Goal: Task Accomplishment & Management: Complete application form

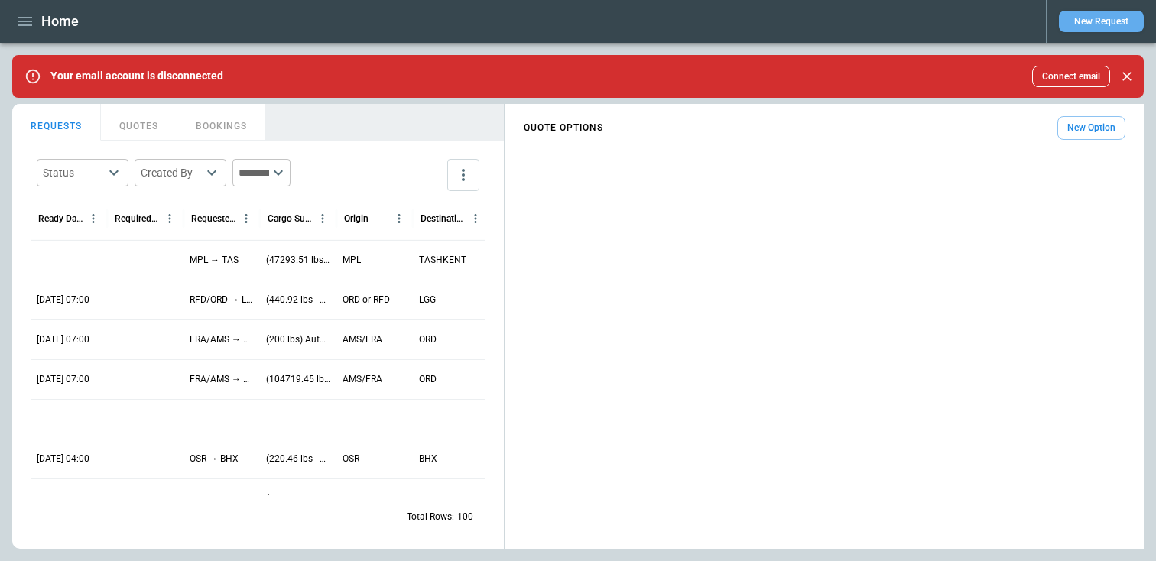
click at [1083, 17] on button "New Request" at bounding box center [1101, 21] width 85 height 21
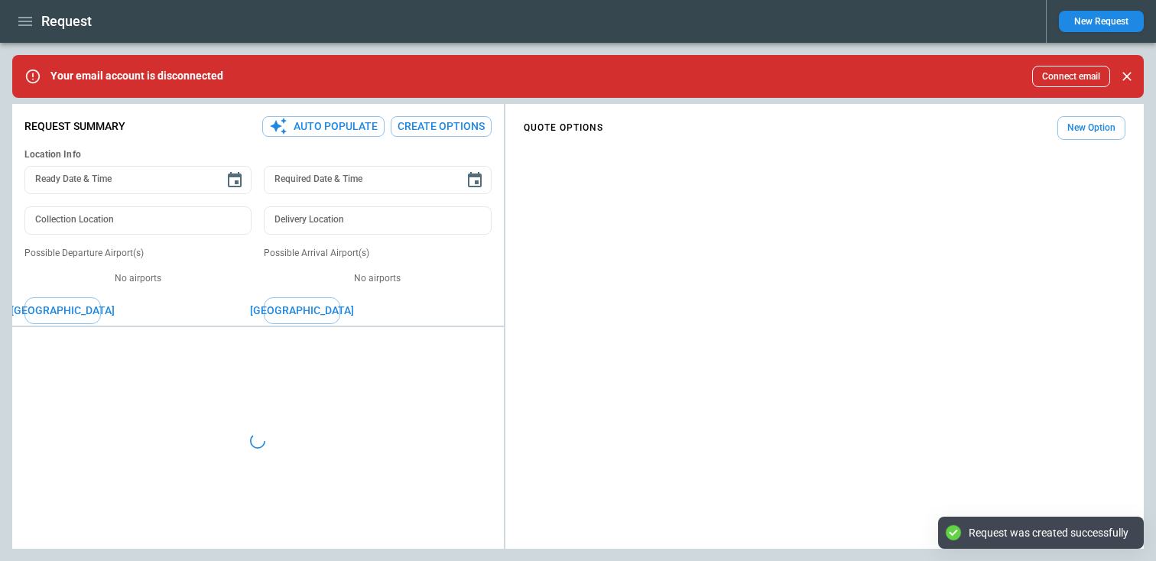
type textarea "*"
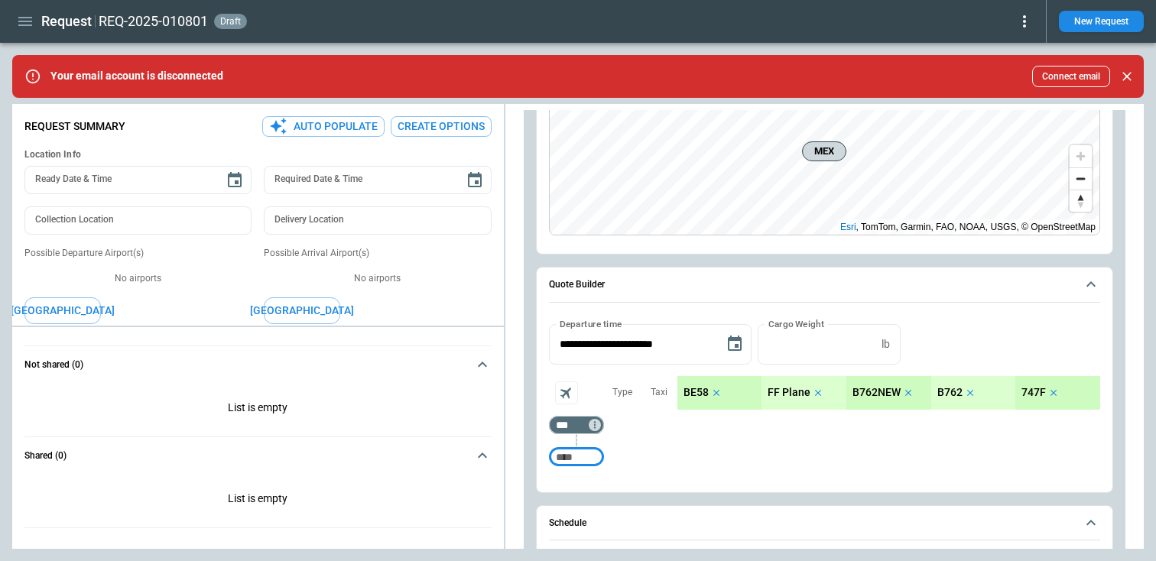
scroll to position [399, 0]
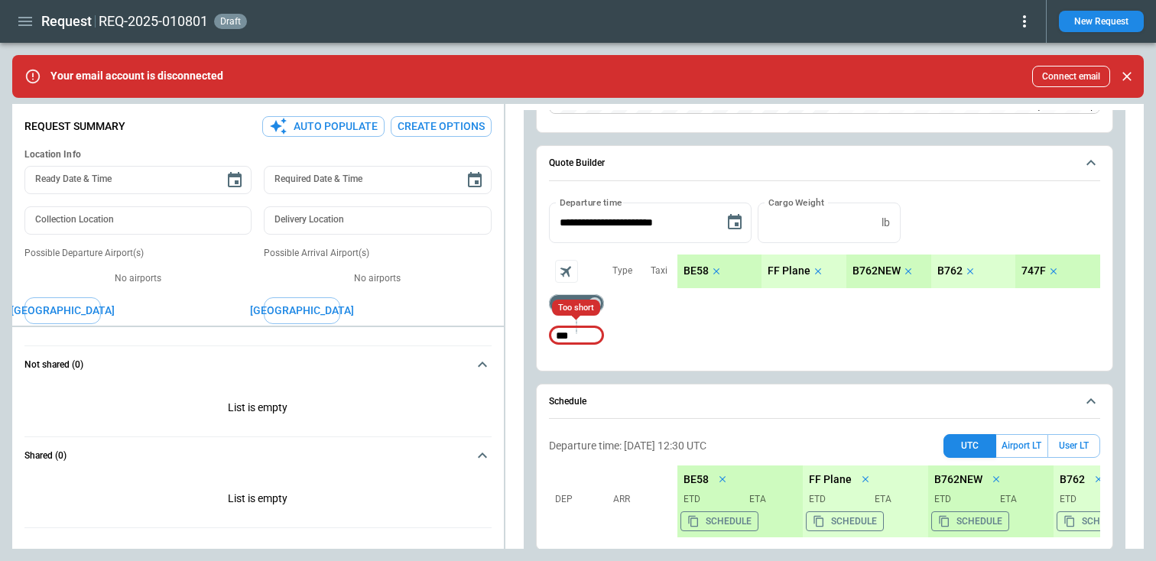
type input "***"
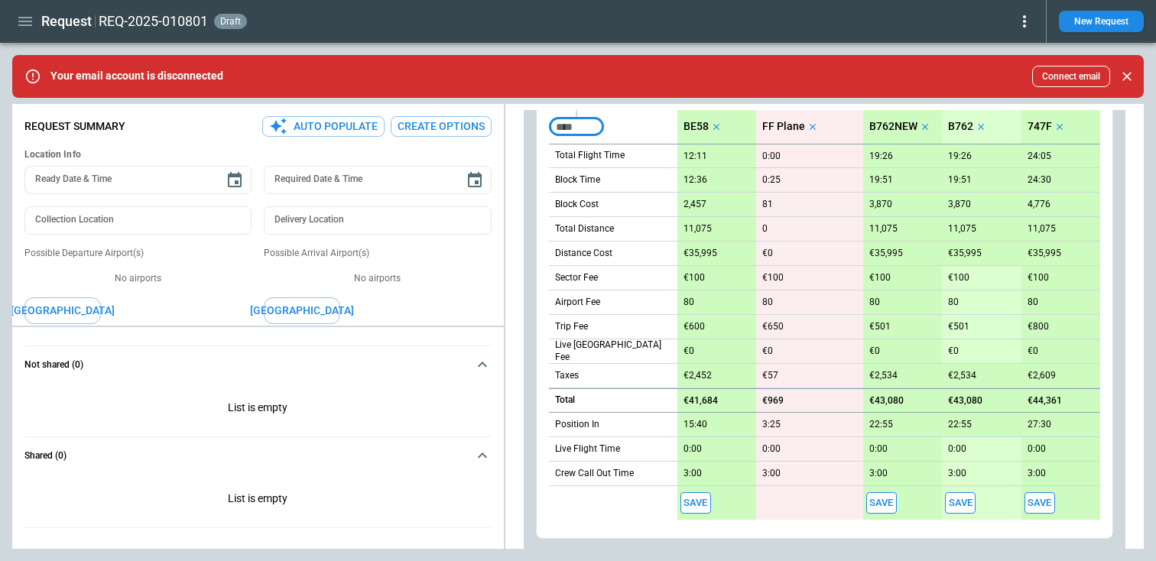
scroll to position [535, 0]
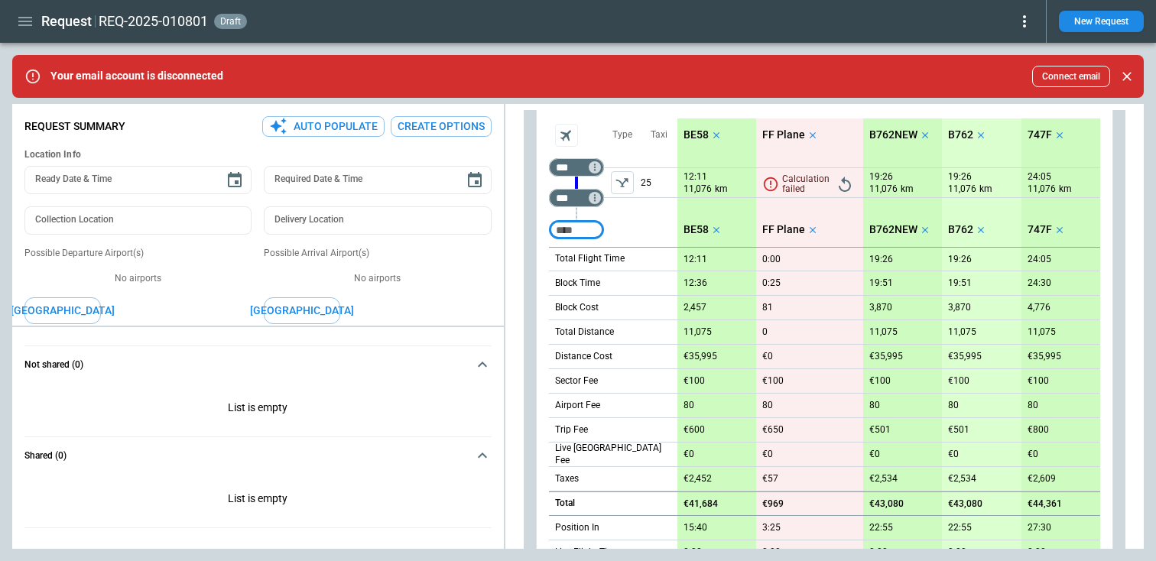
click at [621, 183] on icon "left aligned" at bounding box center [622, 182] width 15 height 15
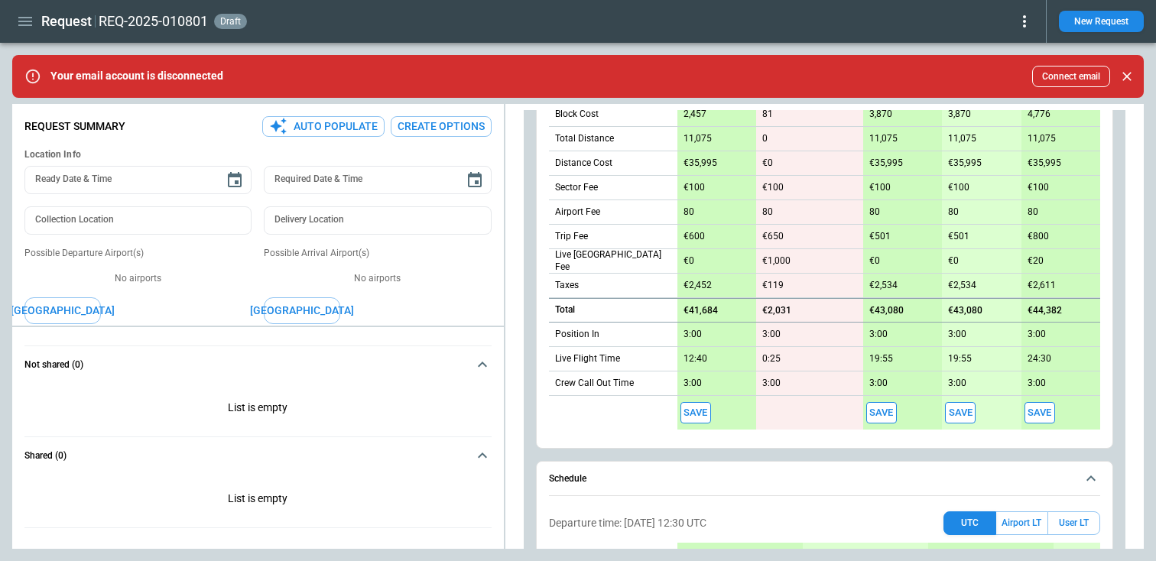
scroll to position [813, 0]
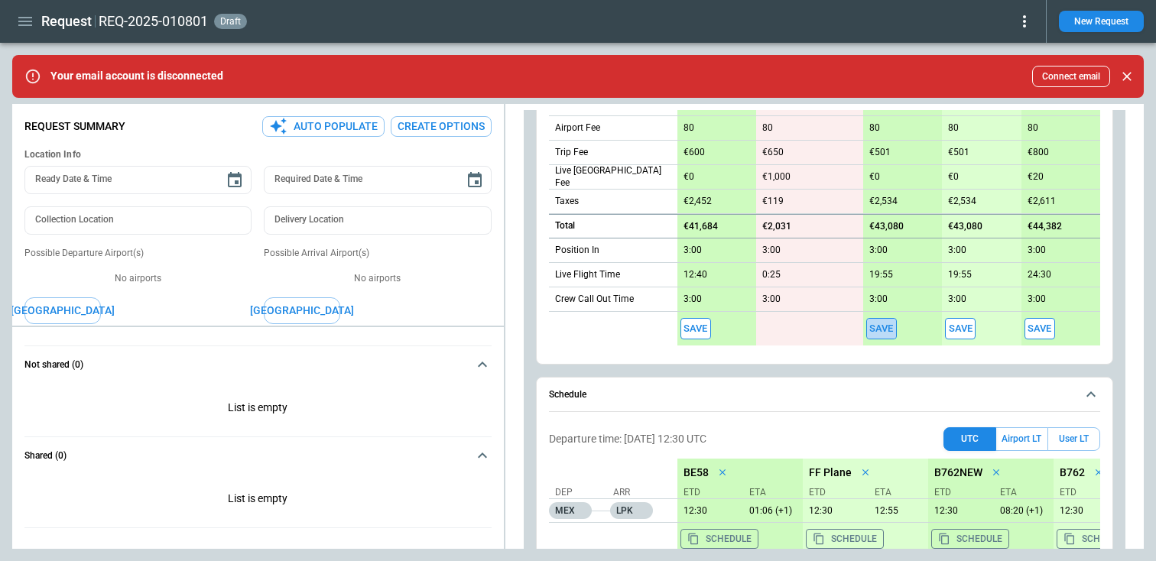
click at [871, 332] on button "Save" at bounding box center [881, 329] width 31 height 22
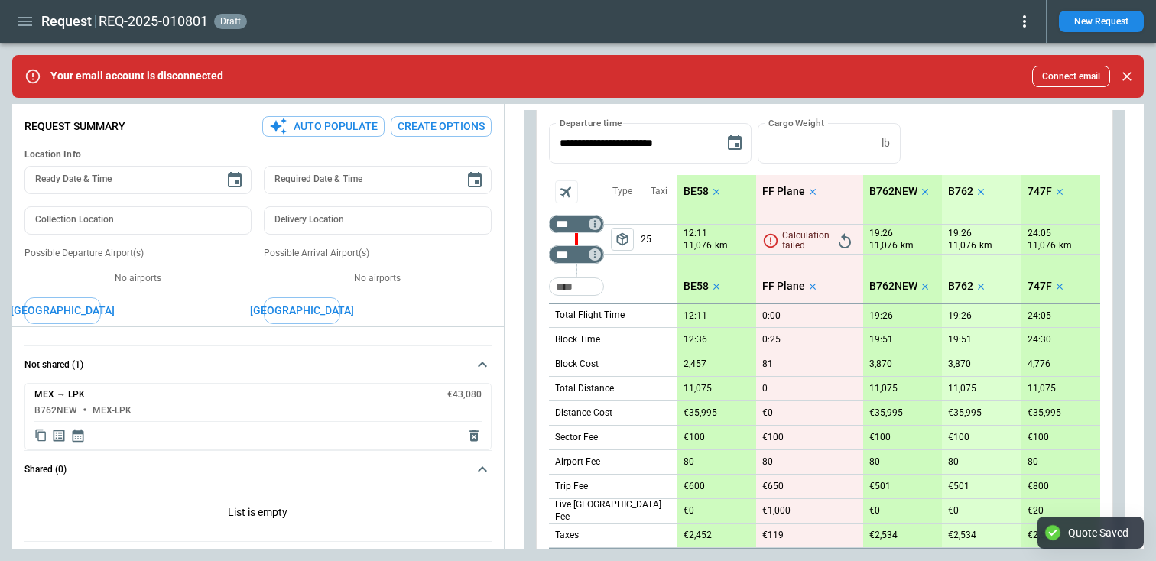
scroll to position [478, 0]
click at [64, 437] on icon "Display detailed quote content" at bounding box center [59, 435] width 11 height 11
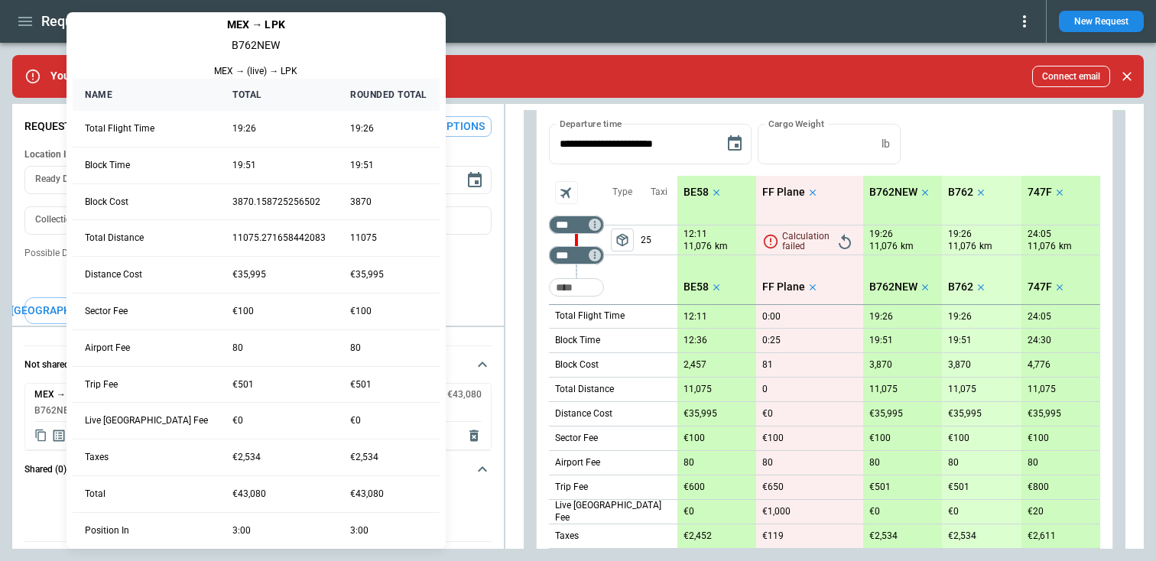
scroll to position [79, 0]
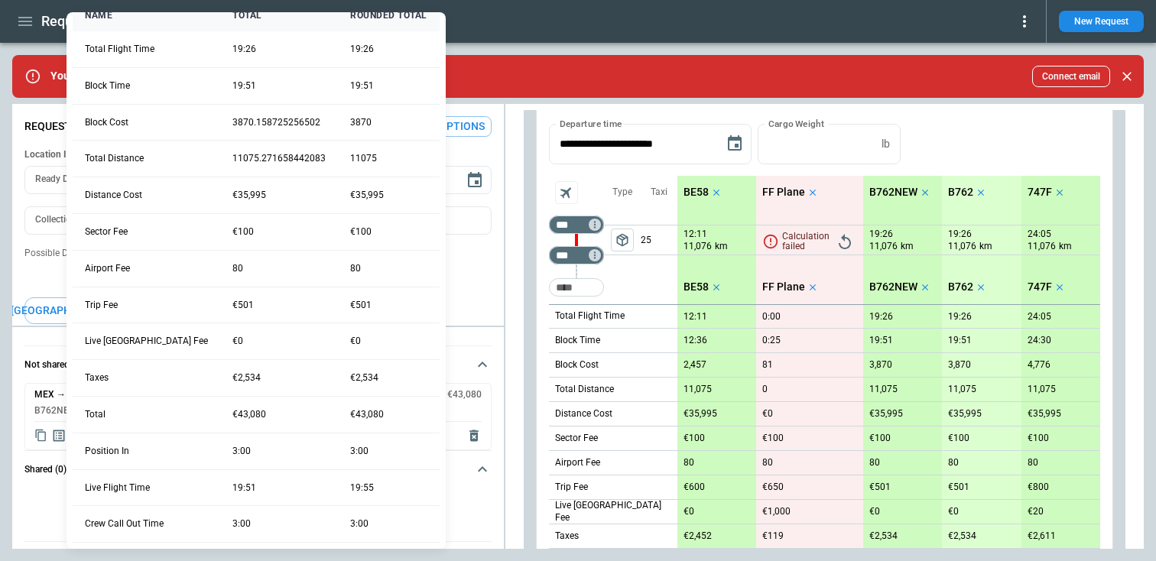
click at [56, 498] on div at bounding box center [578, 280] width 1156 height 561
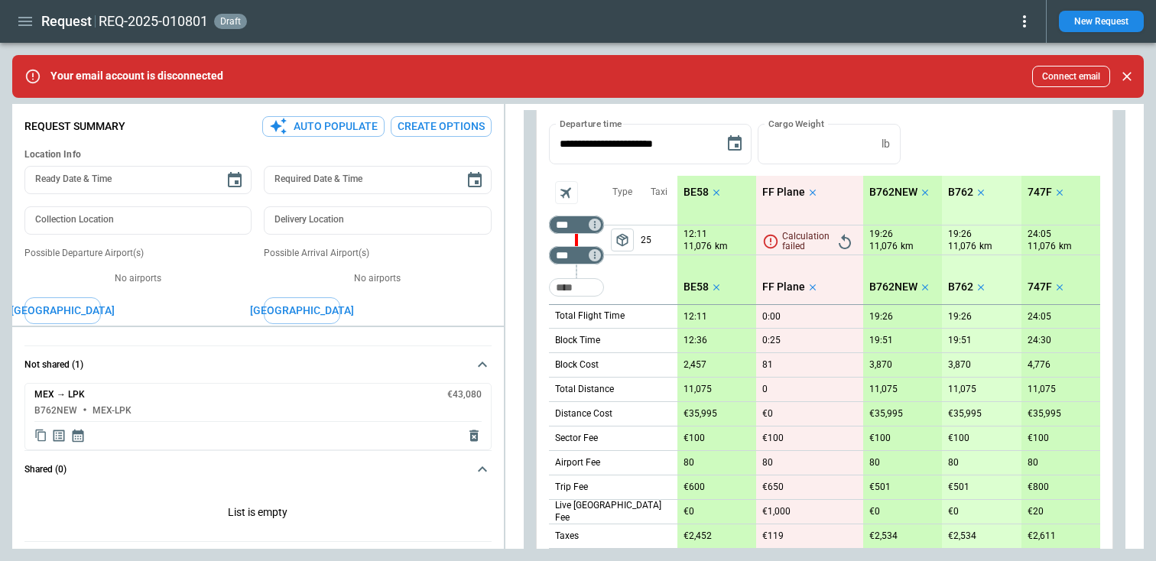
click at [41, 438] on icon "Copy quote content" at bounding box center [40, 435] width 13 height 13
click at [42, 431] on icon "Copy quote content" at bounding box center [41, 435] width 15 height 15
click at [444, 388] on div "MEX → LPK €43,080 B762NEW MEX-LPK" at bounding box center [257, 416] width 467 height 67
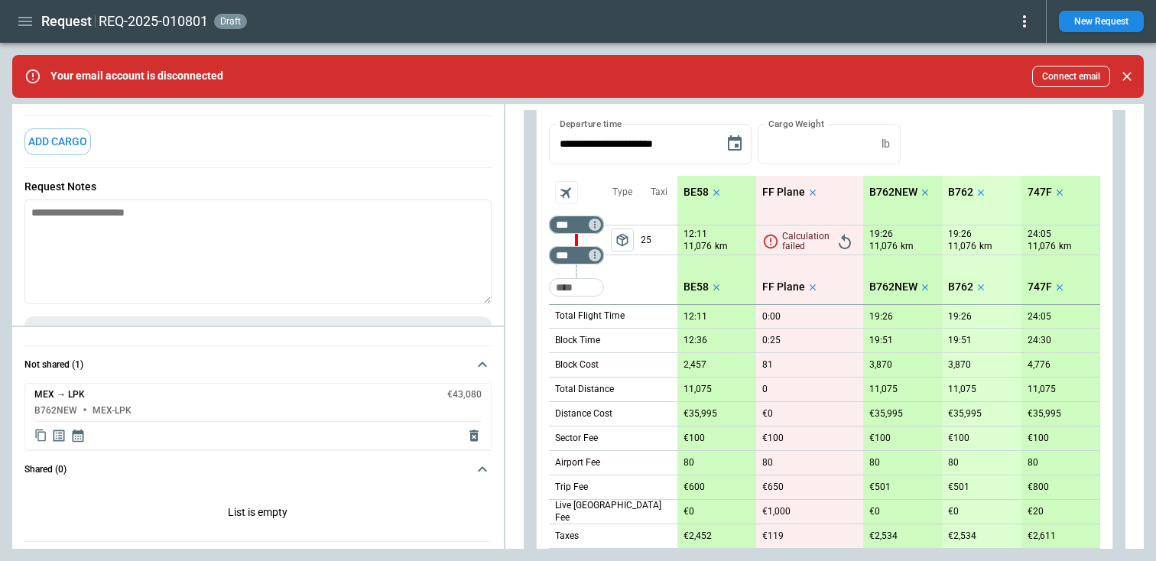
scroll to position [309, 0]
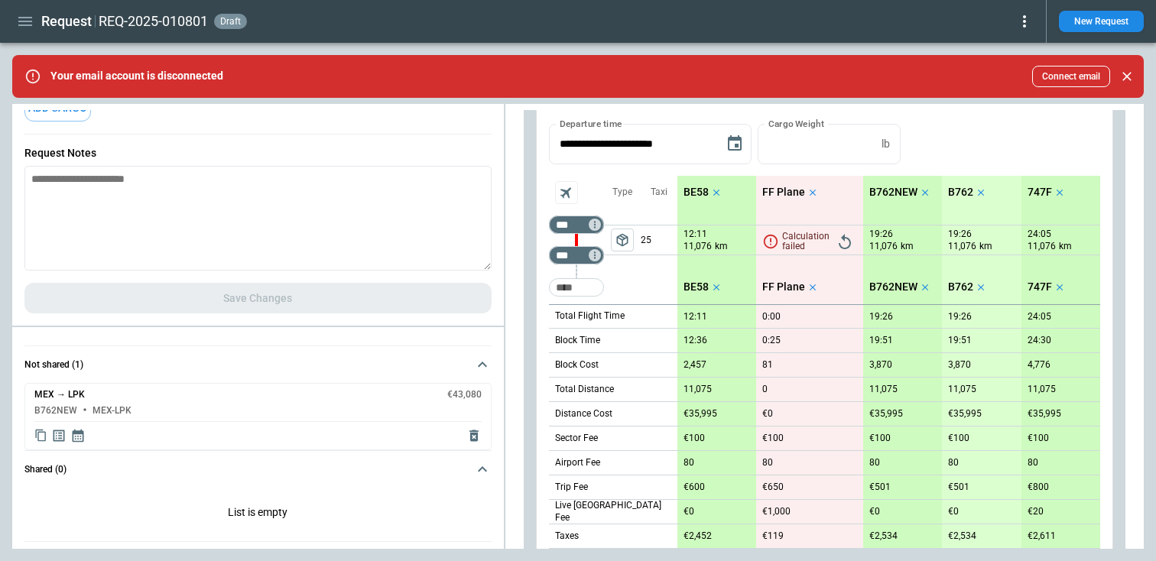
type textarea "*"
click at [229, 232] on textarea at bounding box center [257, 218] width 467 height 105
type textarea "*"
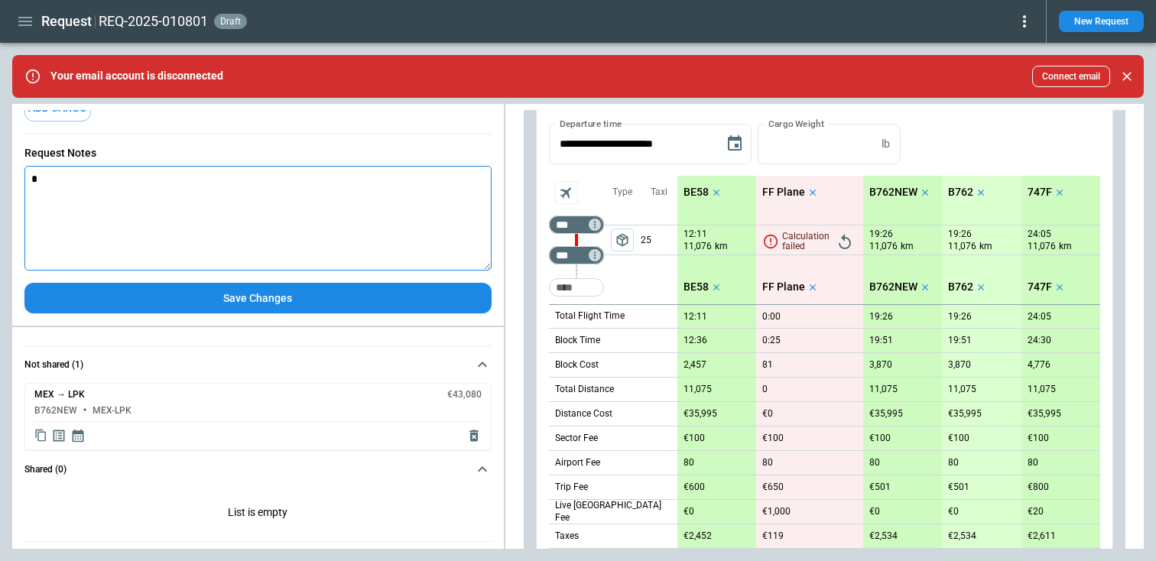
type textarea "*"
click at [175, 415] on div "MEX → LPK €43,080 B762NEW MEX-LPK" at bounding box center [257, 416] width 467 height 67
click at [47, 436] on div at bounding box center [59, 435] width 51 height 15
click at [38, 436] on icon "Copy quote content" at bounding box center [40, 436] width 10 height 12
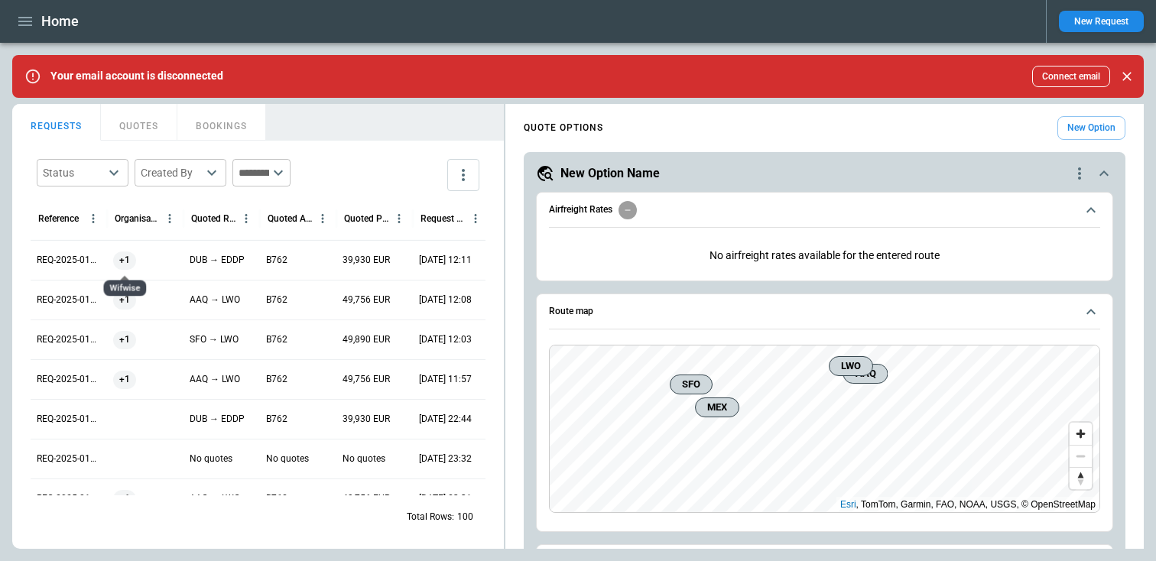
click at [127, 264] on span "+1" at bounding box center [124, 260] width 23 height 39
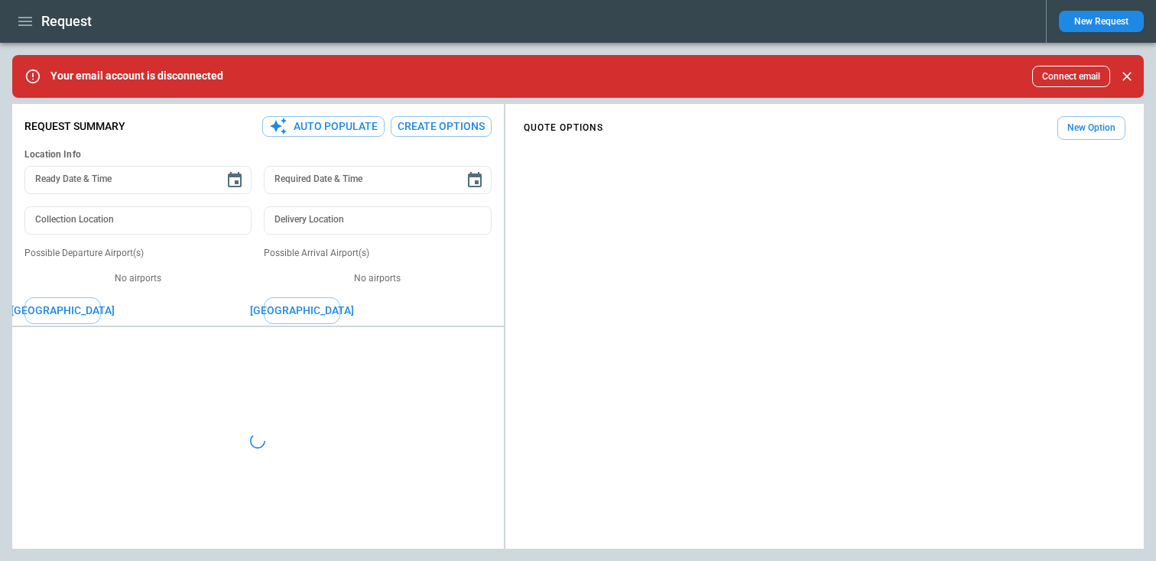
type textarea "*"
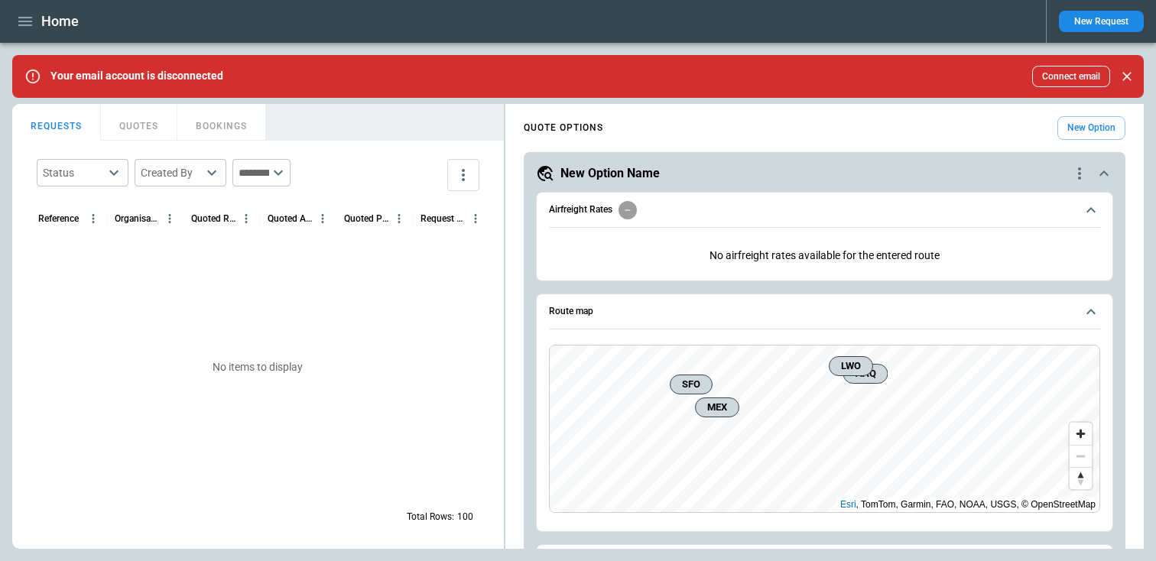
click at [24, 25] on icon "button" at bounding box center [25, 21] width 14 height 9
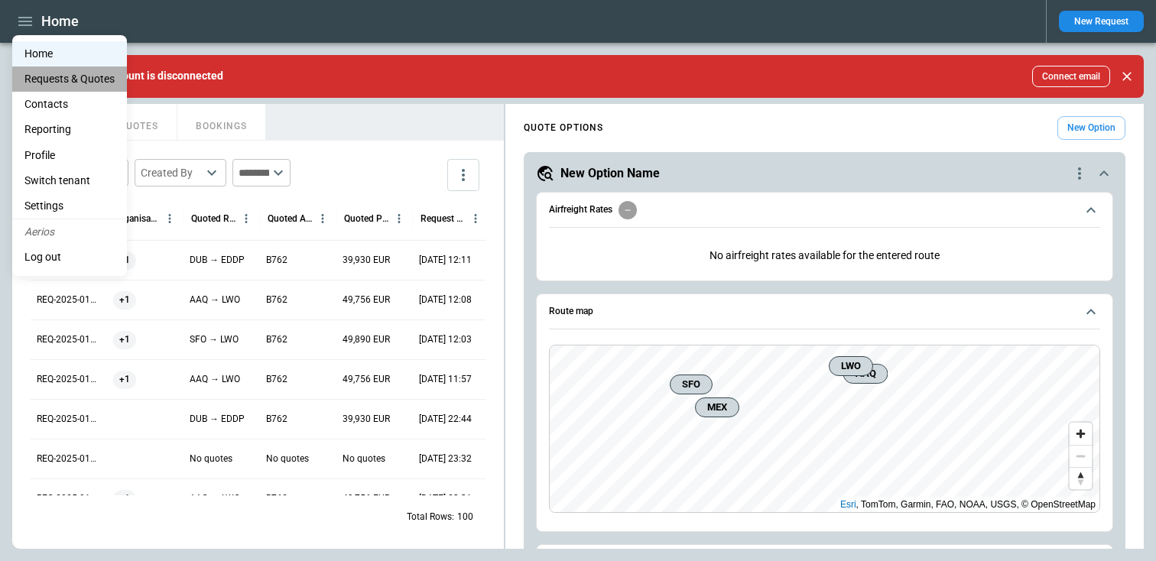
click at [53, 88] on Quotes "Requests & Quotes" at bounding box center [69, 79] width 115 height 25
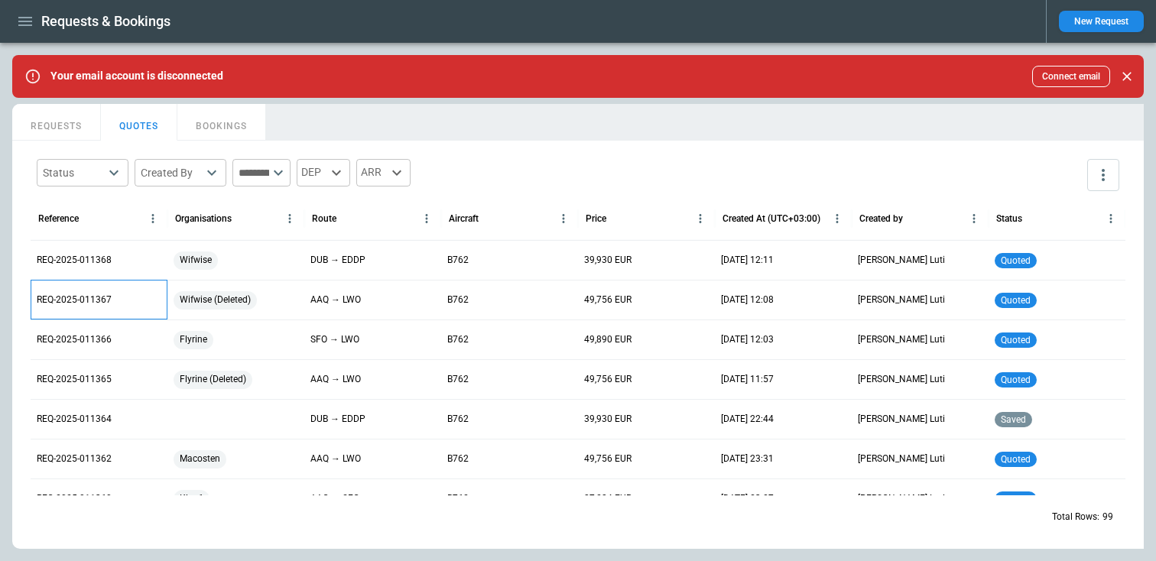
click at [82, 300] on p "REQ-2025-011367" at bounding box center [74, 300] width 75 height 13
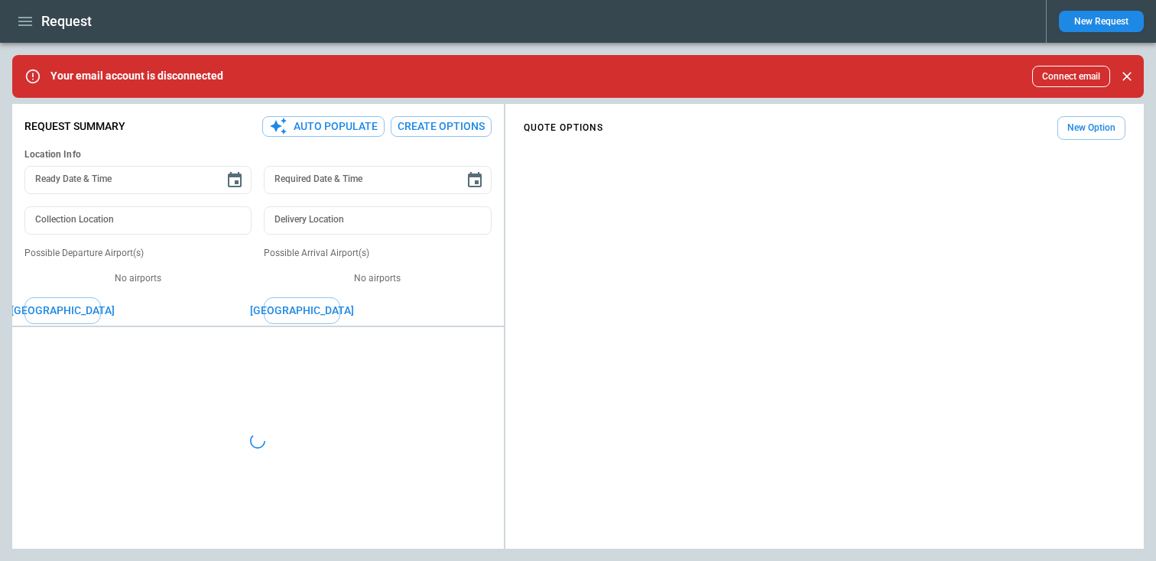
type textarea "*"
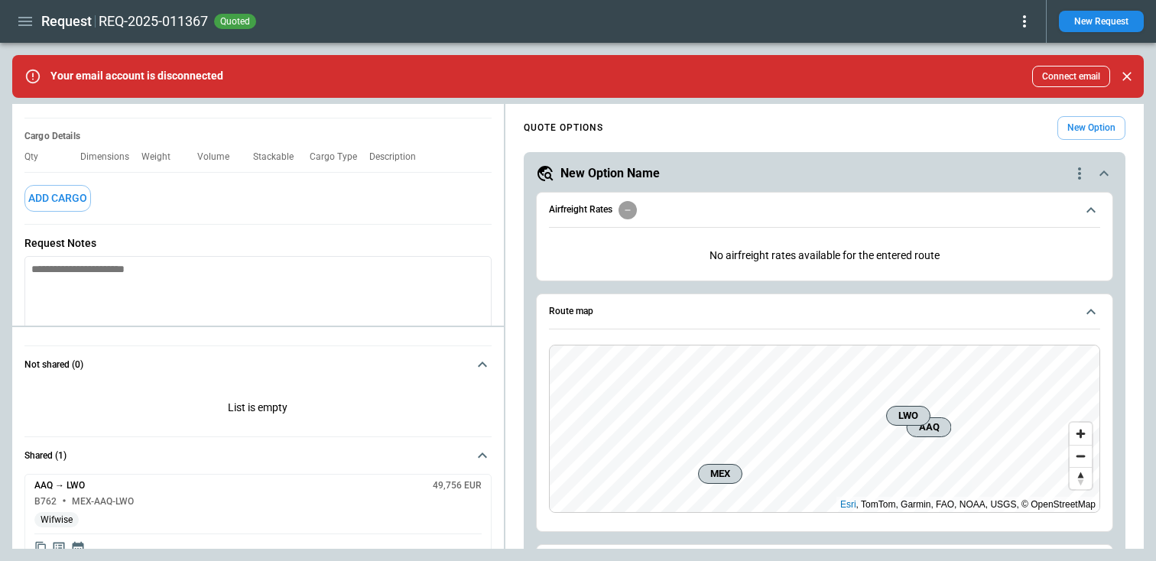
click at [58, 519] on span "Wifwise" at bounding box center [56, 519] width 44 height 11
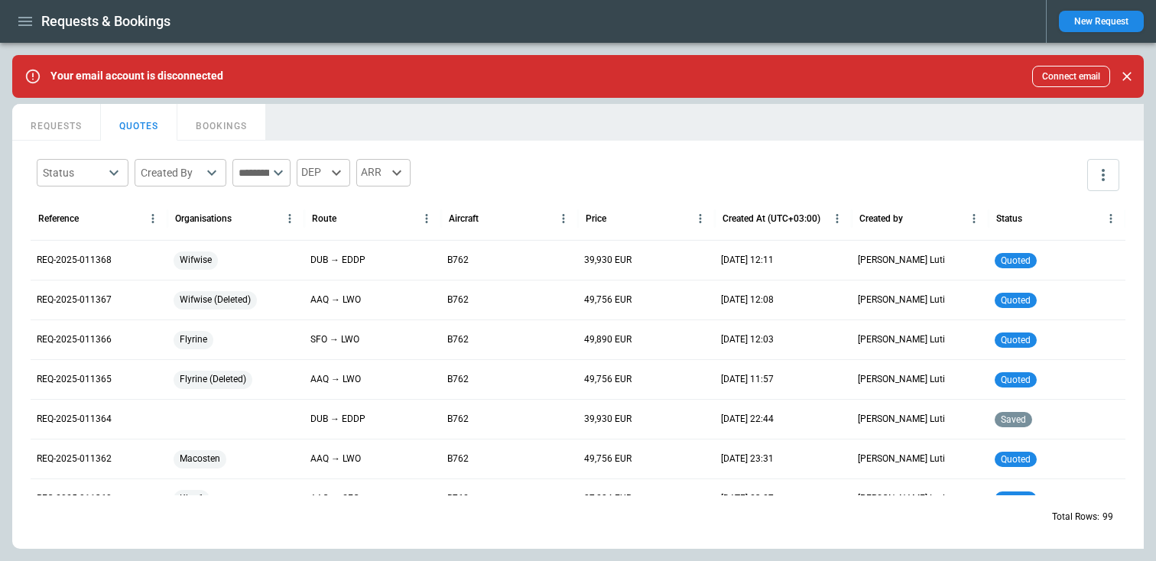
click at [206, 129] on button "BOOKINGS" at bounding box center [221, 122] width 89 height 37
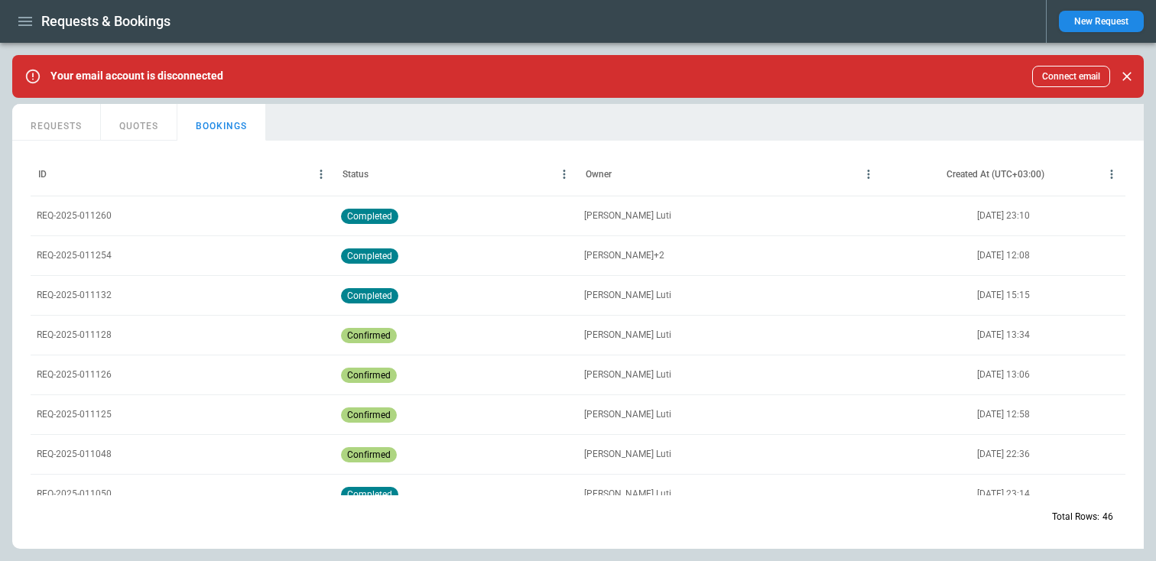
click at [77, 258] on p "REQ-2025-011254" at bounding box center [74, 255] width 75 height 13
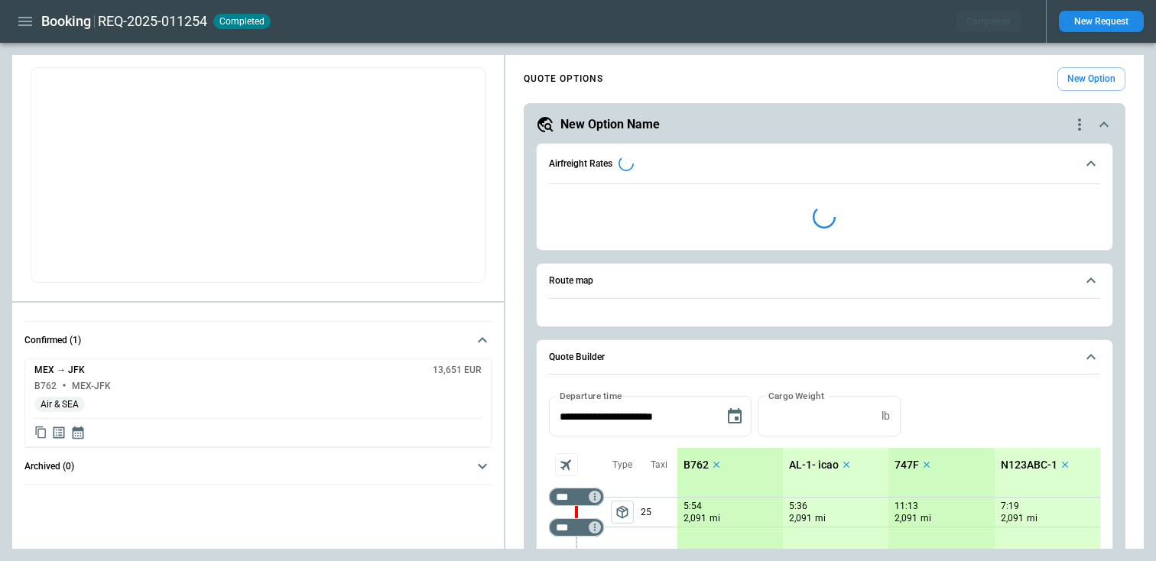
type input "**********"
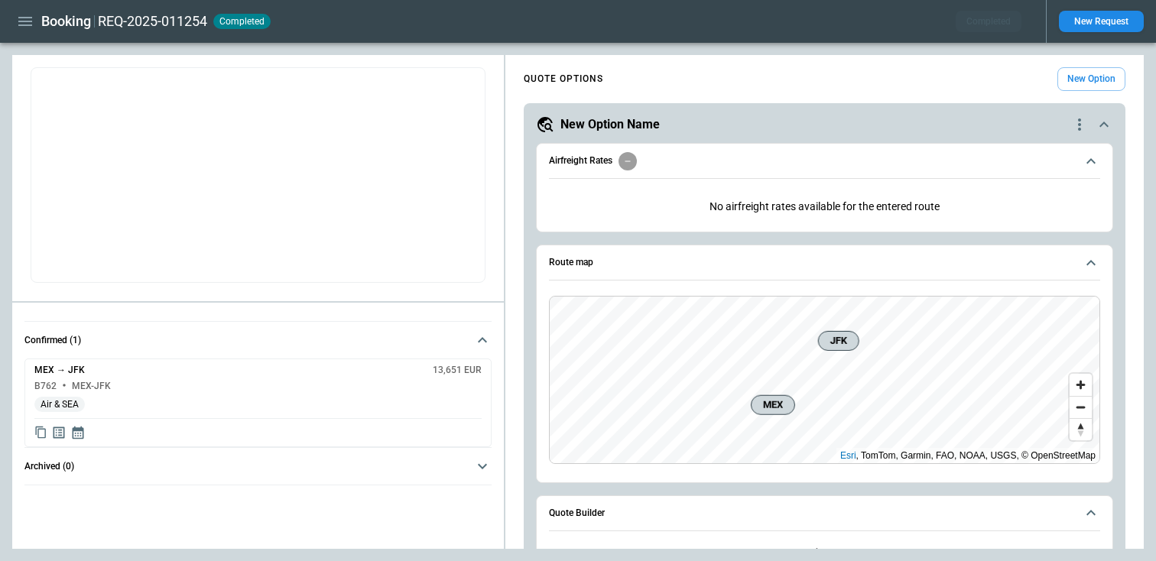
click at [61, 404] on span "Air & SEA" at bounding box center [59, 404] width 50 height 11
click at [52, 405] on span "Air & SEA" at bounding box center [59, 404] width 50 height 11
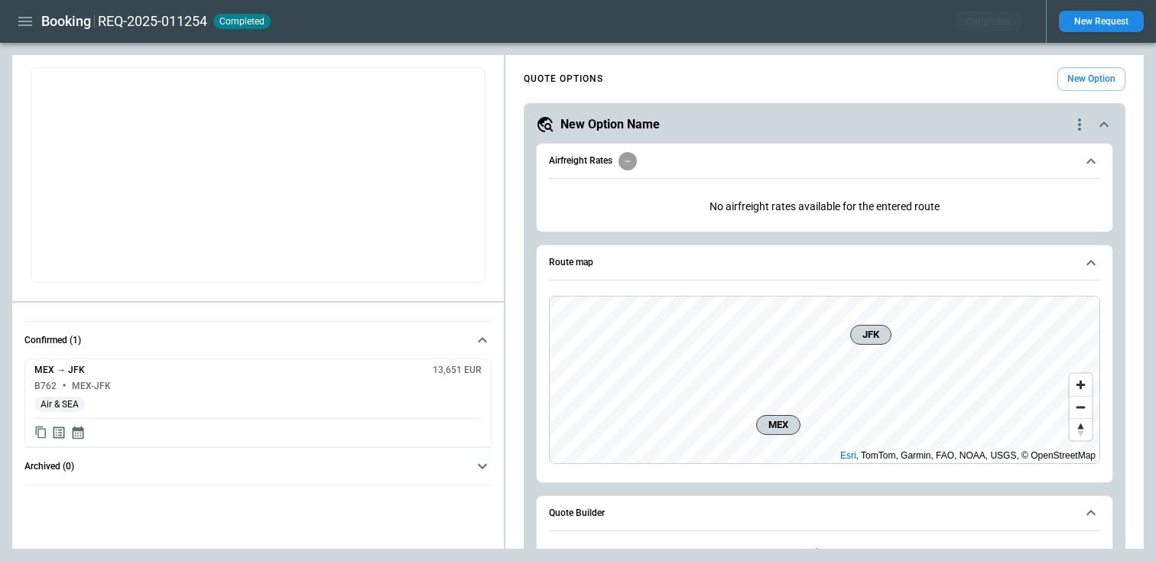
click at [81, 391] on div "MEX → JFK 13,651 EUR B762 MEX-JFK Air & SEA" at bounding box center [257, 403] width 467 height 89
click at [71, 373] on h6 "MEX → JFK" at bounding box center [59, 370] width 50 height 10
click at [105, 384] on input "*********" at bounding box center [80, 375] width 92 height 20
click at [118, 333] on button "Confirmed (1)" at bounding box center [257, 340] width 467 height 37
click at [65, 345] on button "Confirmed (1)" at bounding box center [257, 340] width 467 height 37
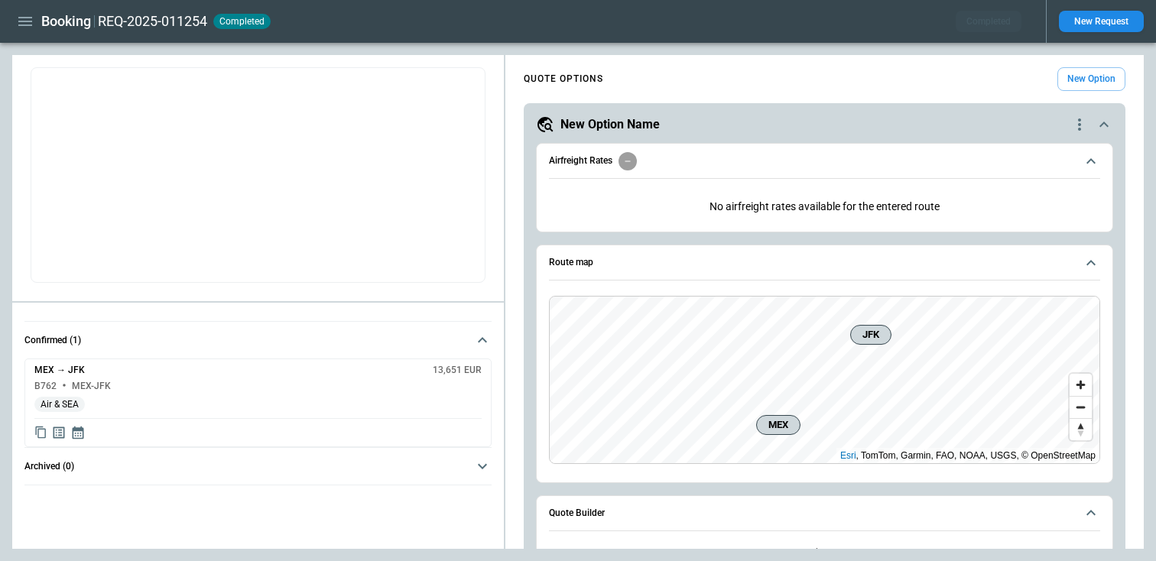
click at [44, 433] on icon "Copy quote content" at bounding box center [40, 432] width 13 height 13
click at [62, 439] on icon "Display detailed quote content" at bounding box center [61, 432] width 15 height 15
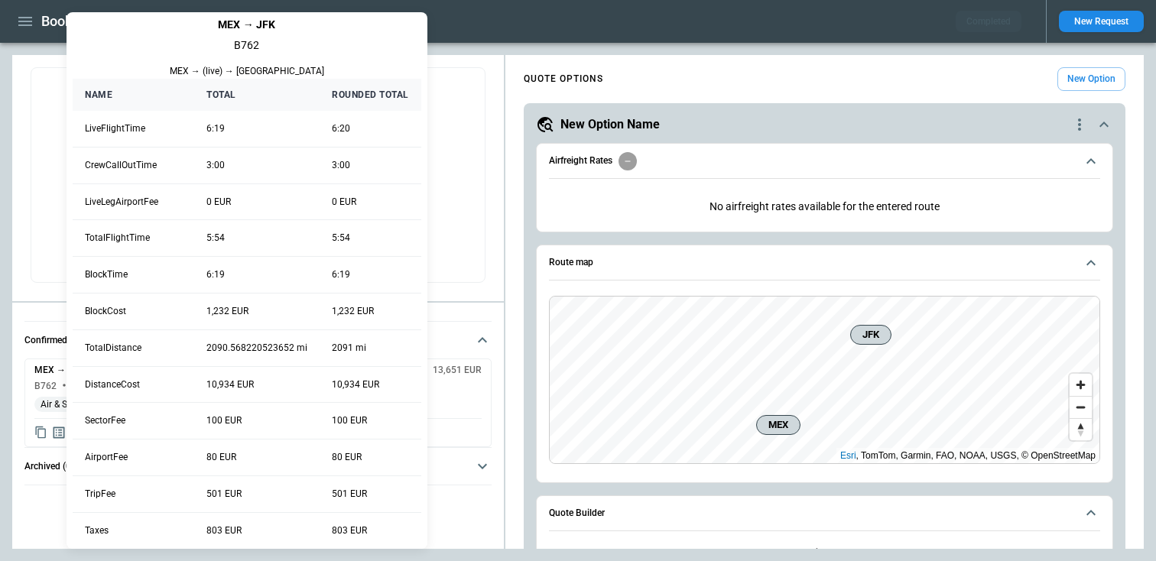
click at [50, 487] on div at bounding box center [578, 280] width 1156 height 561
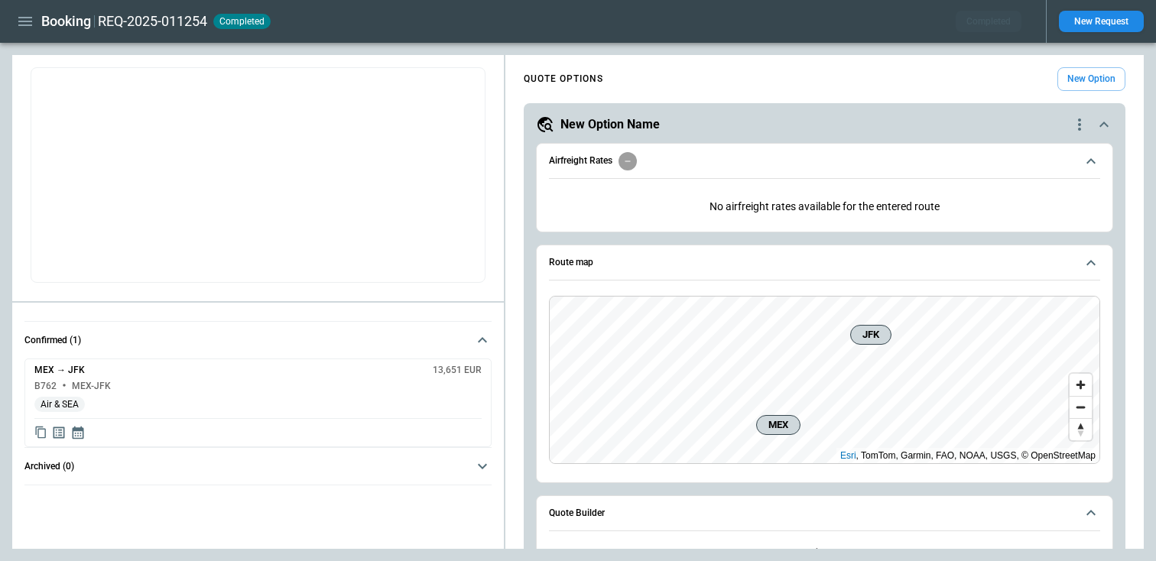
click at [80, 436] on icon "Display quote schedule" at bounding box center [77, 432] width 15 height 15
click at [57, 503] on div at bounding box center [578, 280] width 1156 height 561
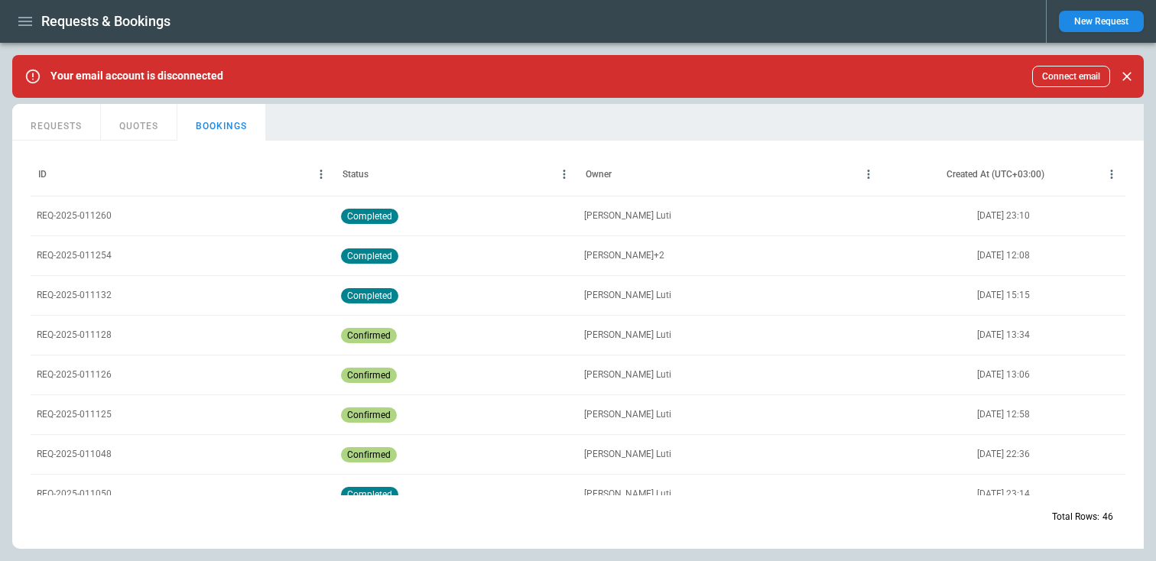
click at [76, 252] on p "REQ-2025-011254" at bounding box center [74, 255] width 75 height 13
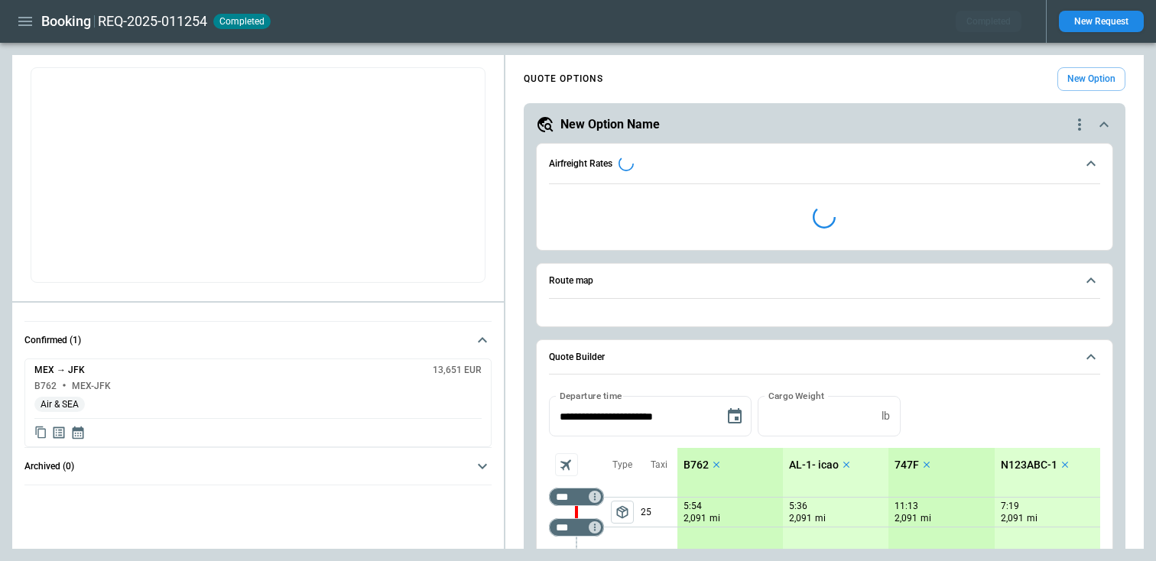
type input "**********"
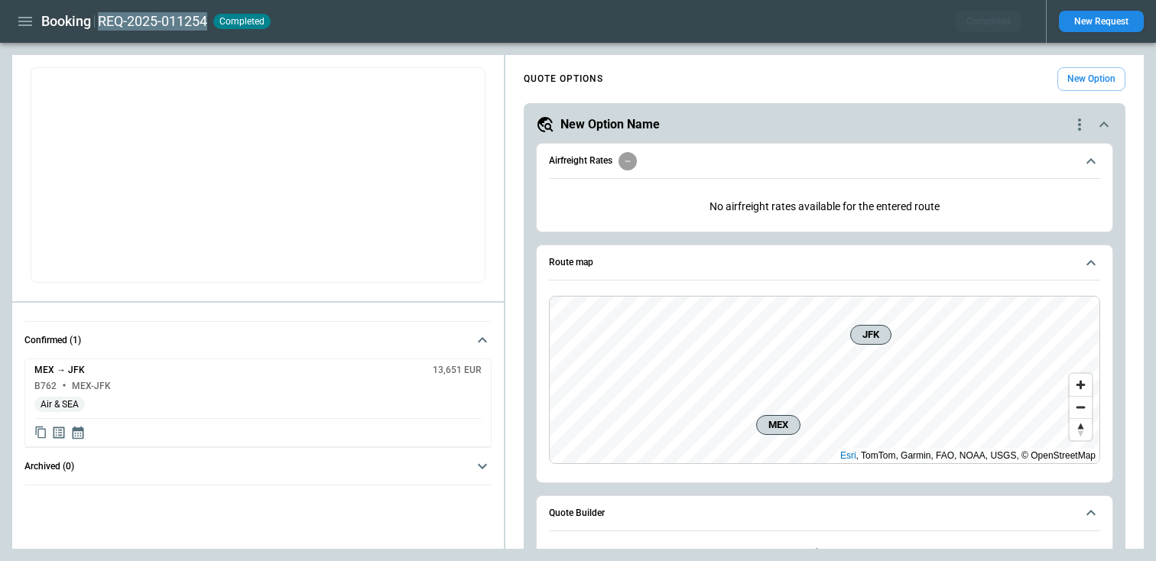
click at [135, 25] on h2 "REQ-2025-011254" at bounding box center [152, 21] width 109 height 18
click at [131, 81] on textarea at bounding box center [258, 108] width 432 height 55
click at [150, 21] on h2 "REQ-2025-011254" at bounding box center [152, 21] width 109 height 18
click at [150, 21] on input "**********" at bounding box center [175, 21] width 154 height 27
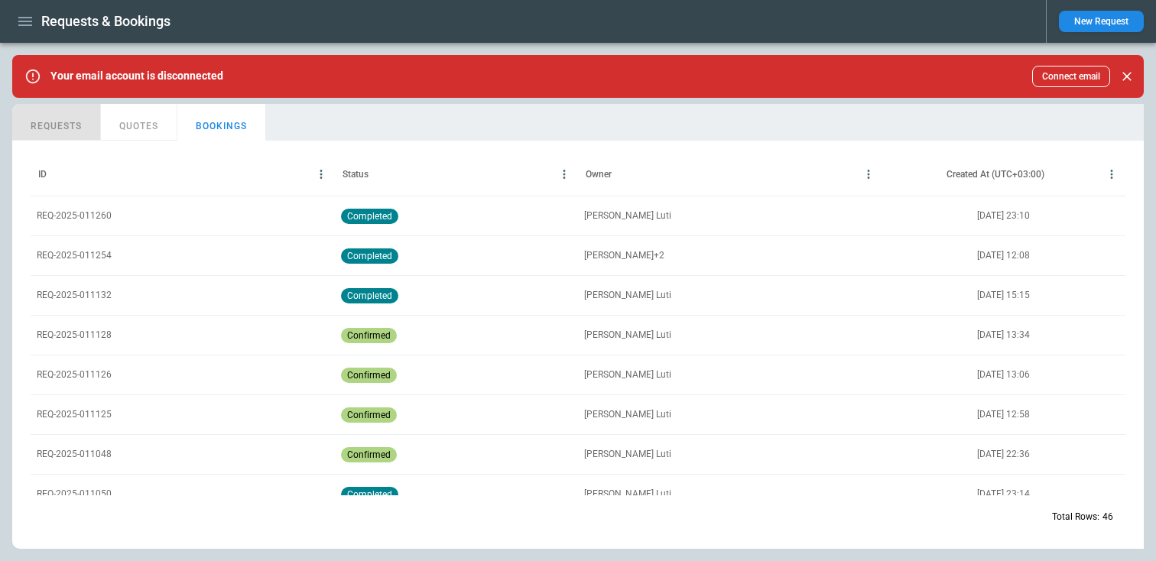
click at [50, 122] on button "REQUESTS" at bounding box center [56, 122] width 89 height 37
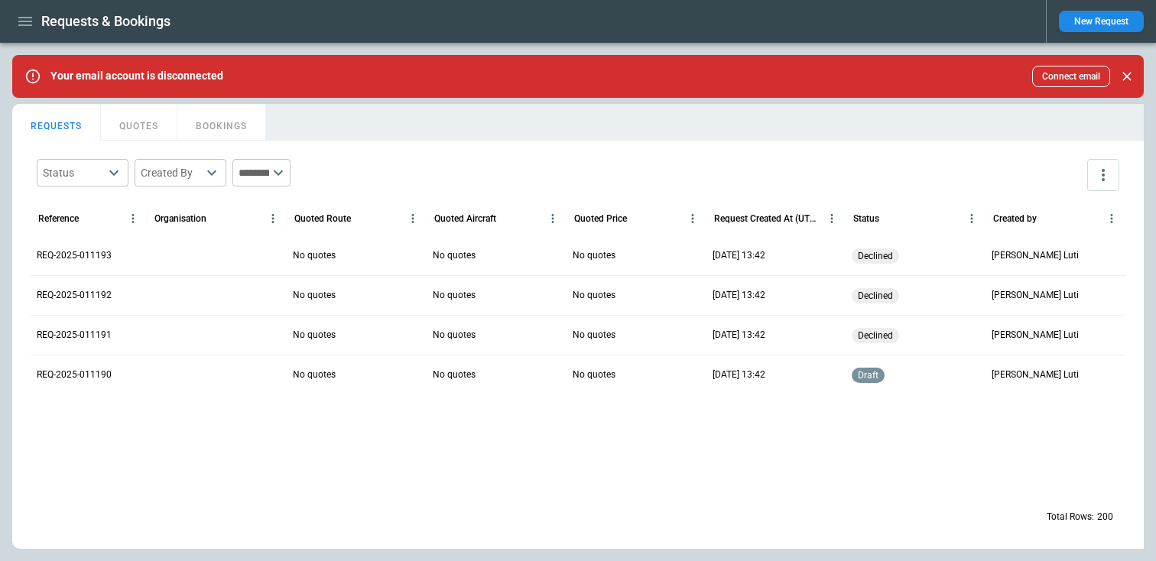
scroll to position [6367, 0]
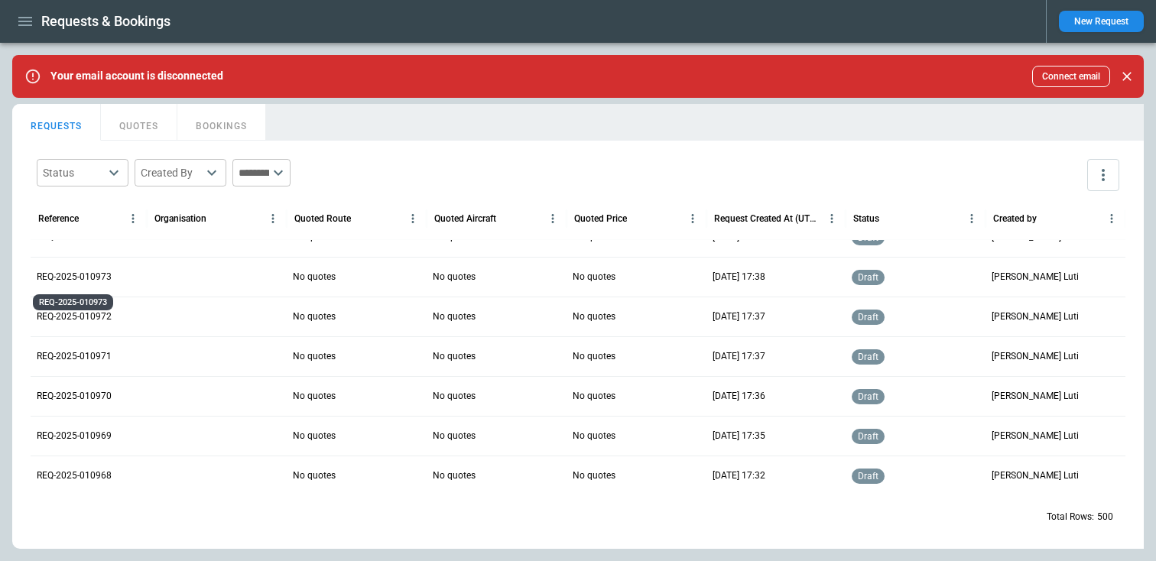
click at [73, 310] on div "REQ-2025-010973" at bounding box center [72, 298] width 83 height 28
click at [73, 326] on div "REQ-2025-010972" at bounding box center [72, 337] width 83 height 28
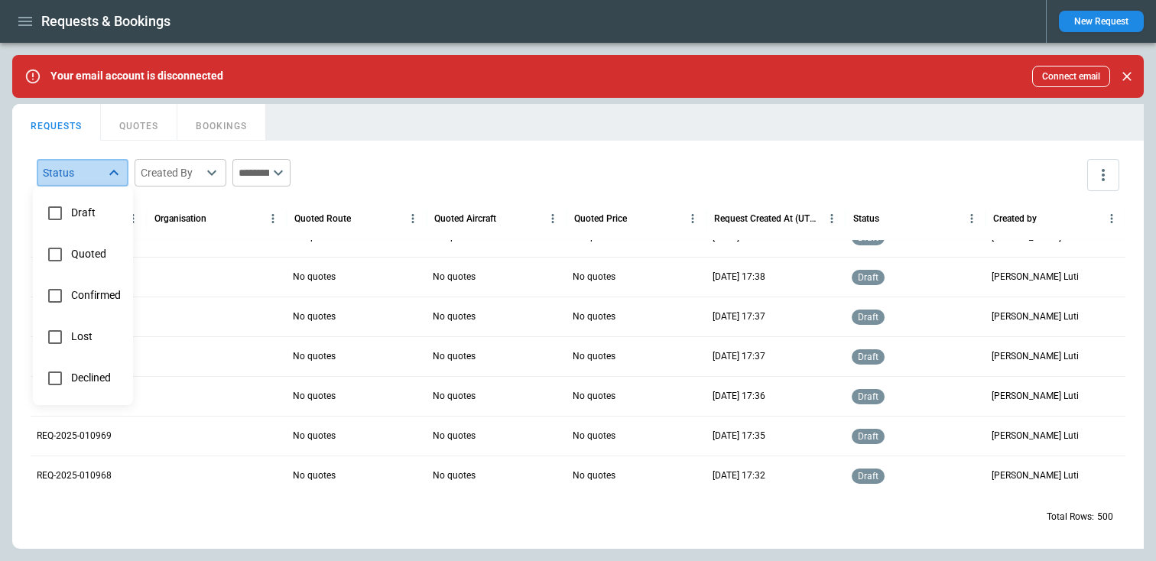
click at [95, 177] on body "Requests & Bookings New Request Your email account is disconnected Connect emai…" at bounding box center [578, 280] width 1156 height 561
click at [180, 174] on div at bounding box center [578, 280] width 1156 height 561
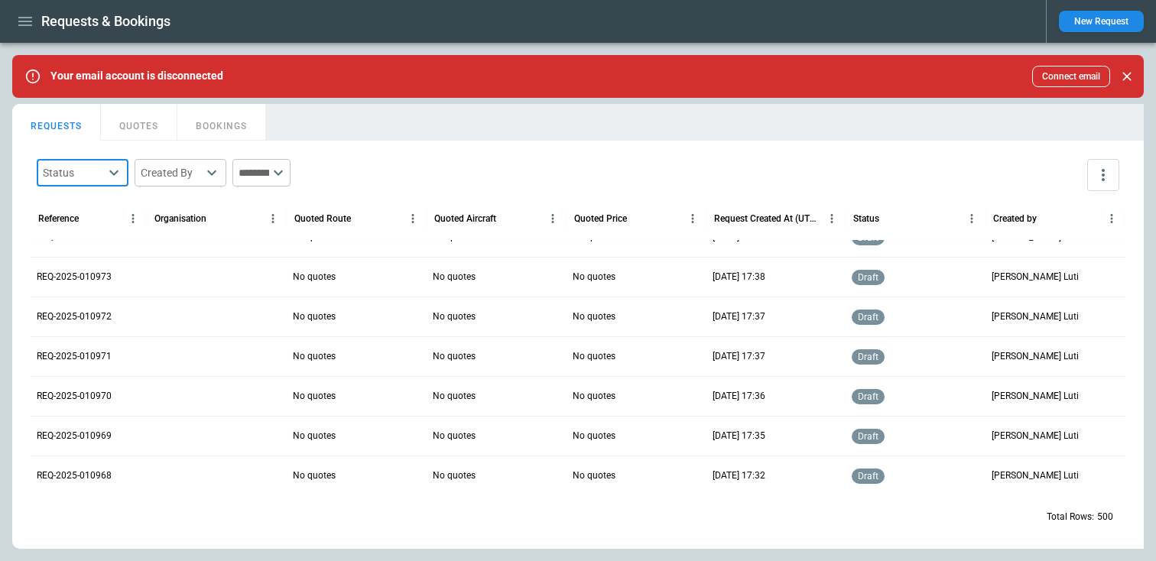
click at [180, 174] on body "Requests & Bookings New Request Your email account is disconnected Connect emai…" at bounding box center [578, 280] width 1156 height 561
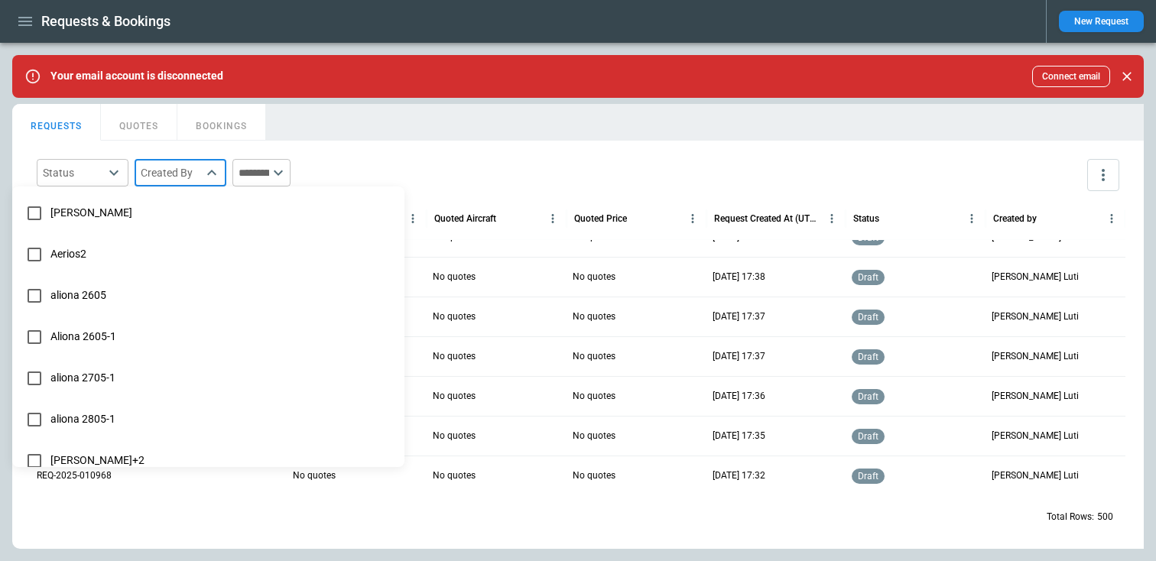
click at [89, 184] on div at bounding box center [578, 280] width 1156 height 561
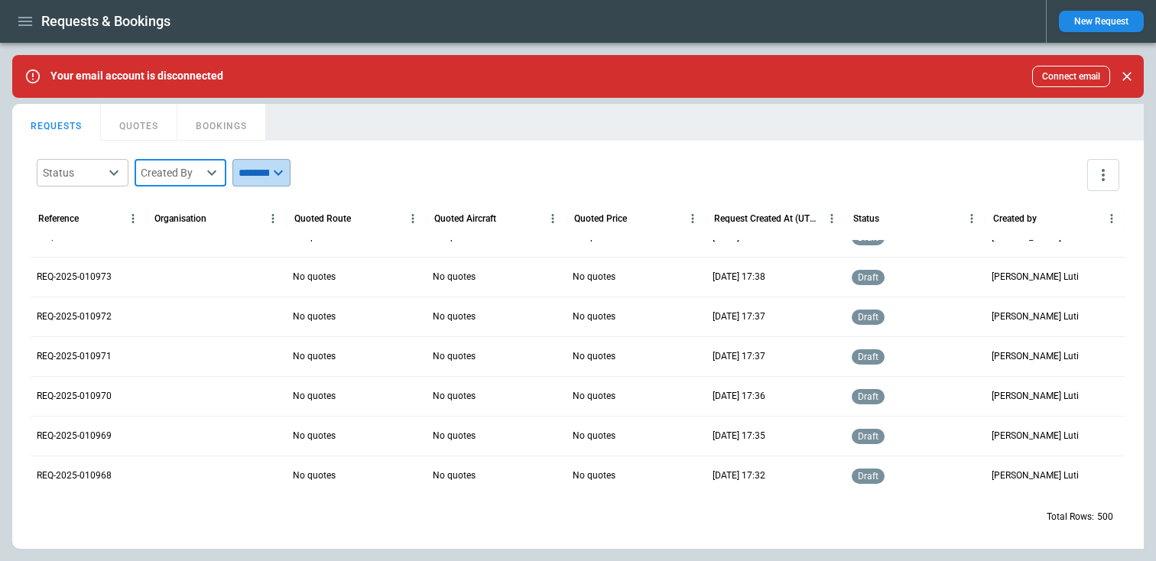
click at [243, 167] on input "text" at bounding box center [250, 173] width 37 height 28
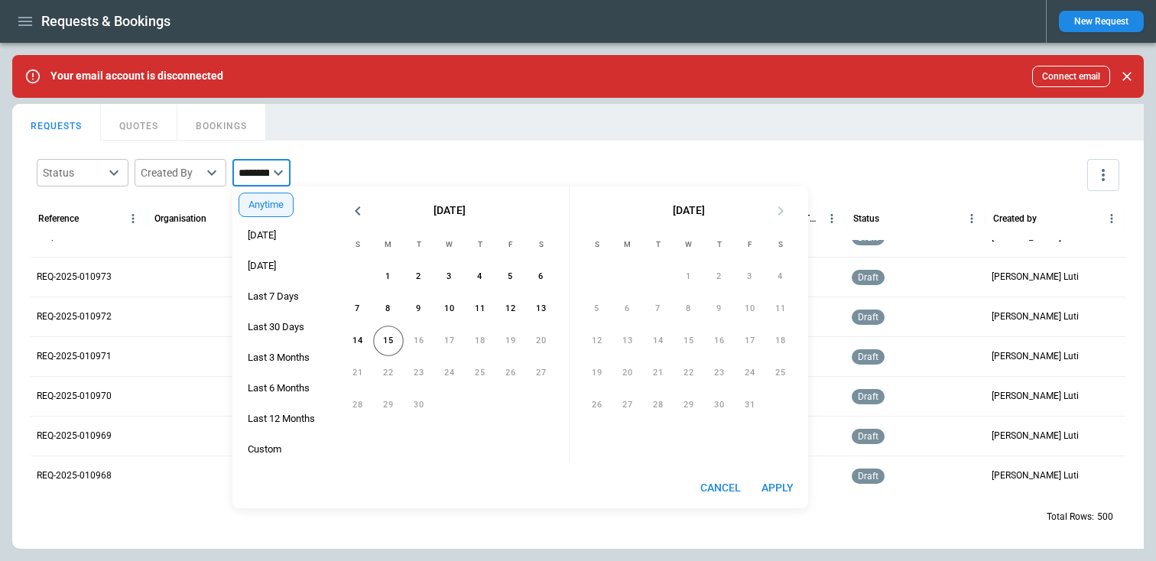
click at [100, 190] on div "Status ​ Created By ​ ​" at bounding box center [578, 175] width 1095 height 44
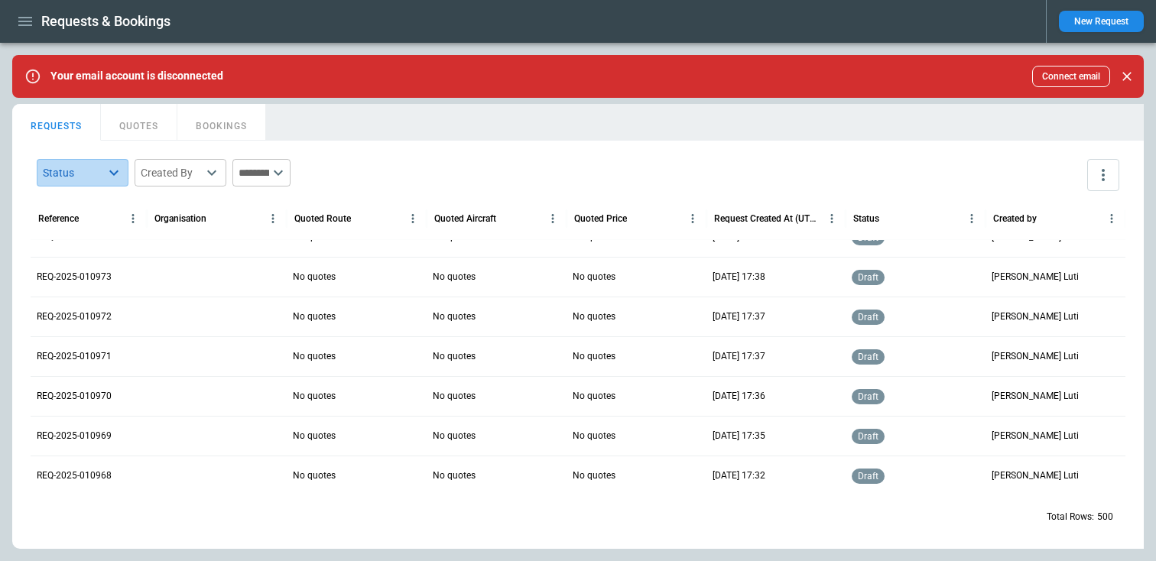
click at [95, 184] on body "Requests & Bookings New Request Your email account is disconnected Connect emai…" at bounding box center [578, 280] width 1156 height 561
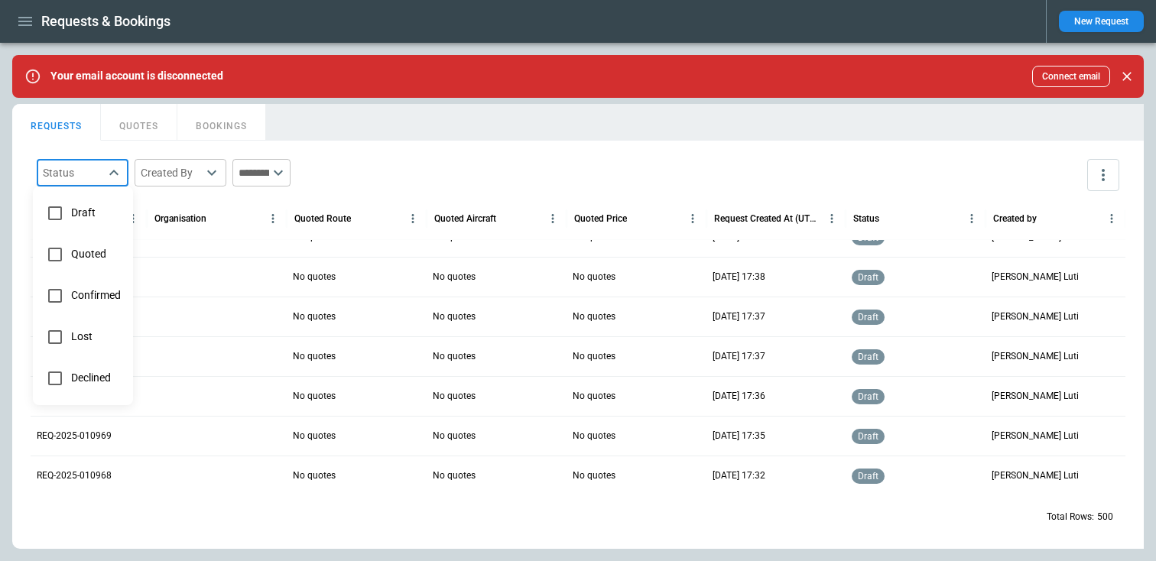
click at [319, 137] on div at bounding box center [578, 280] width 1156 height 561
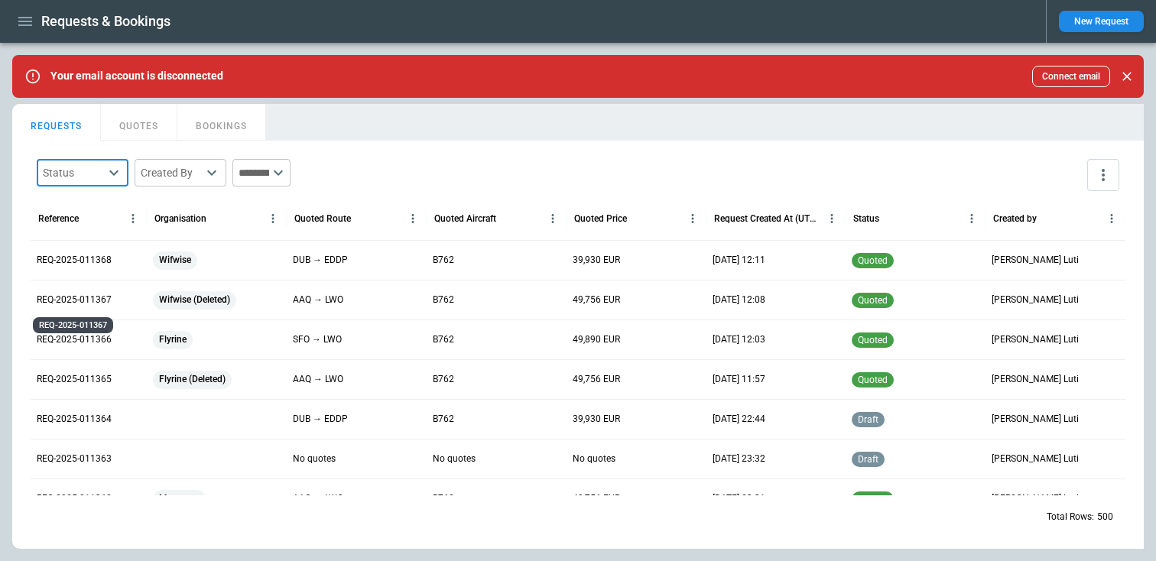
click at [70, 302] on p "REQ-2025-011367" at bounding box center [74, 300] width 75 height 13
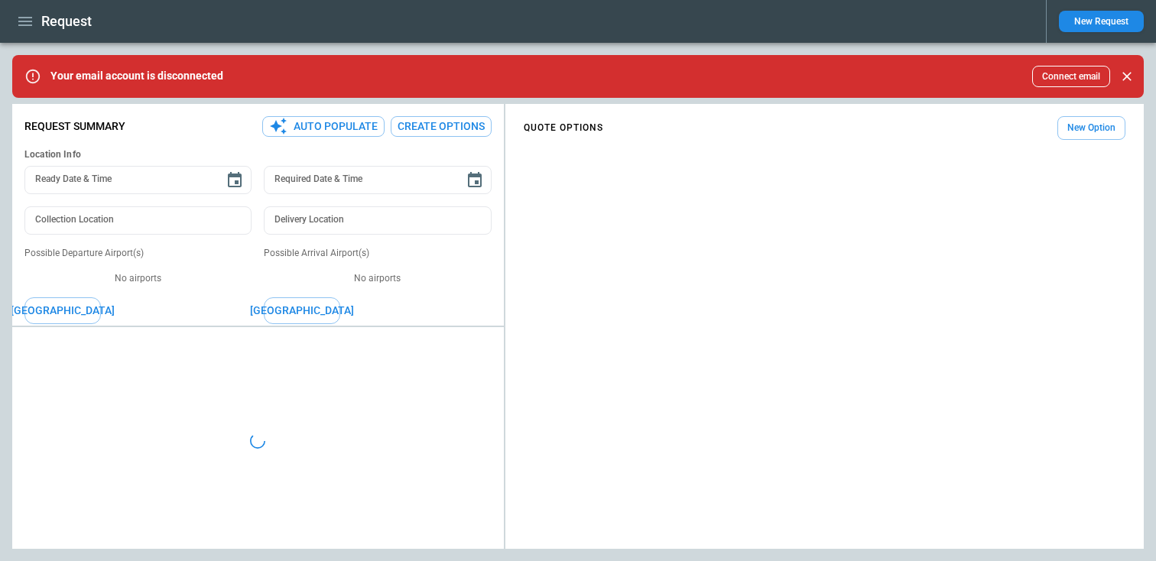
type textarea "*"
